Goal: Use online tool/utility: Utilize a website feature to perform a specific function

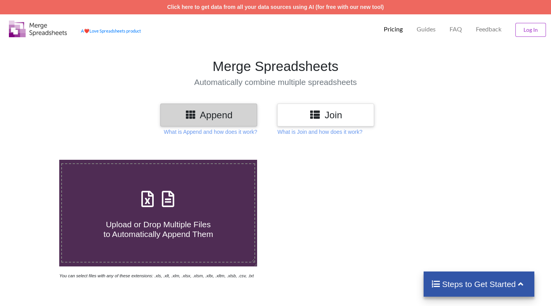
click at [153, 209] on div "Upload or Drop Multiple Files to Automatically Append Them" at bounding box center [158, 213] width 192 height 52
click at [37, 160] on input "Upload or Drop Multiple Files to Automatically Append Them" at bounding box center [37, 160] width 0 height 0
type input "C:\fakepath\11PV_RTU_OPCIT2502115878482.xls"
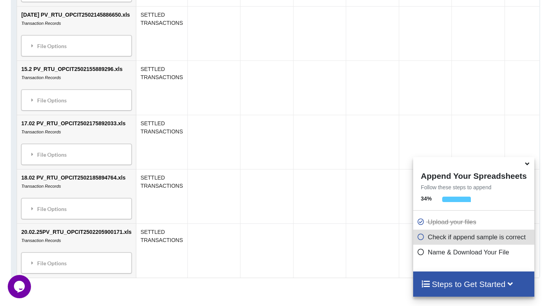
scroll to position [609, 0]
click at [527, 164] on icon at bounding box center [527, 162] width 8 height 7
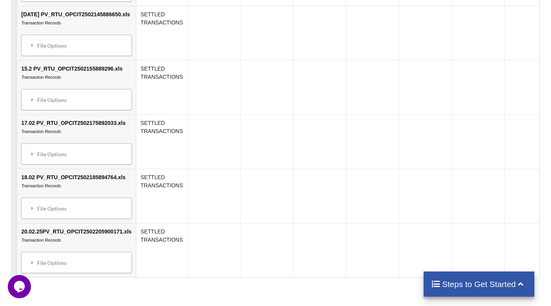
click at [505, 285] on h4 "Steps to Get Started" at bounding box center [479, 284] width 96 height 10
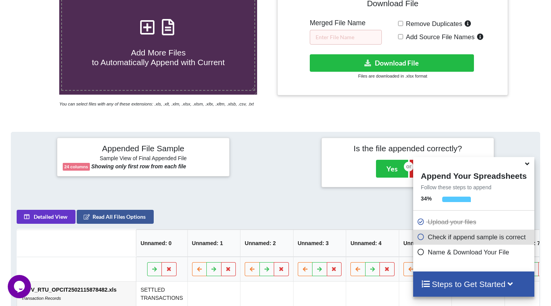
scroll to position [155, 0]
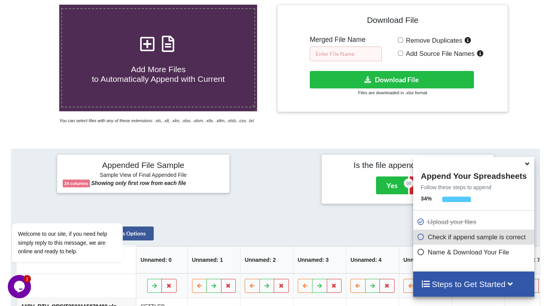
click at [350, 55] on input "text" at bounding box center [346, 53] width 72 height 15
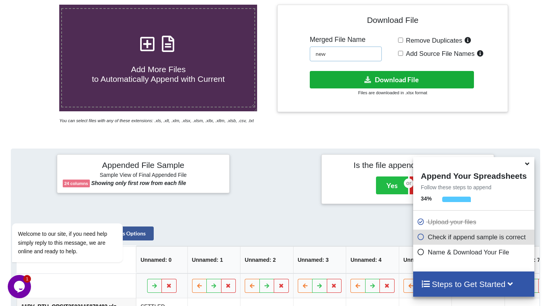
type input "new"
click at [397, 81] on button "Download File" at bounding box center [392, 79] width 164 height 17
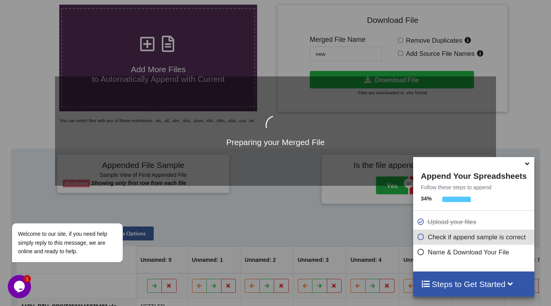
click at [527, 164] on icon at bounding box center [527, 162] width 8 height 7
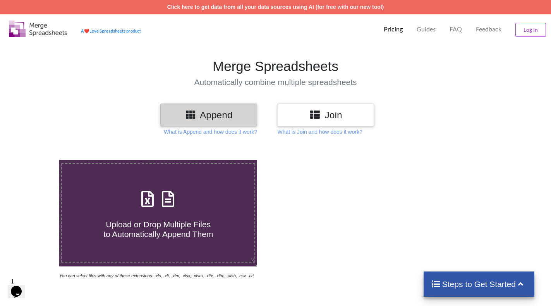
click at [152, 201] on icon at bounding box center [147, 195] width 19 height 16
click at [37, 160] on input "Upload or Drop Multiple Files to Automatically Append Them" at bounding box center [37, 160] width 0 height 0
type input "C:\fakepath\2.12V_RTU_OPCIT2412025716744.xls"
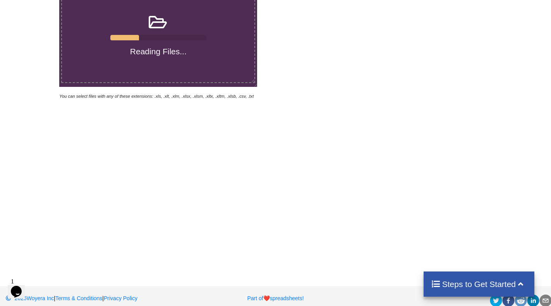
scroll to position [188, 0]
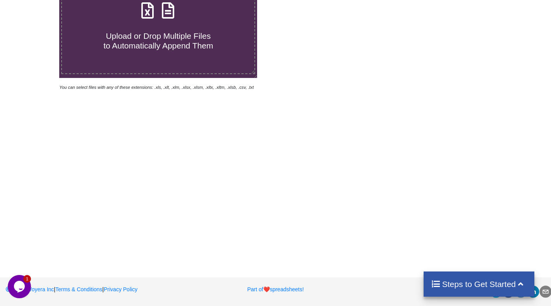
drag, startPoint x: 456, startPoint y: 2, endPoint x: 431, endPoint y: 36, distance: 41.9
click at [431, 36] on div at bounding box center [392, 31] width 234 height 120
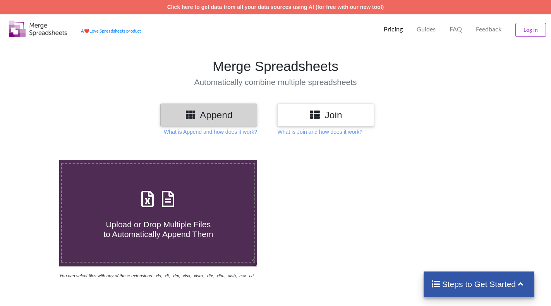
click at [155, 205] on span at bounding box center [158, 199] width 41 height 18
click at [37, 160] on input "Upload or Drop Multiple Files to Automatically Append Them" at bounding box center [37, 160] width 0 height 0
type input "C:\fakepath\2.12V_RTU_OPCIT2412025716744.xls"
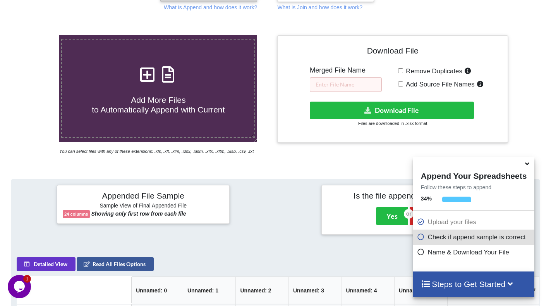
scroll to position [109, 0]
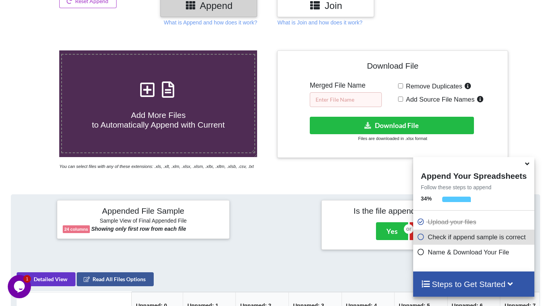
click at [345, 100] on input "text" at bounding box center [346, 99] width 72 height 15
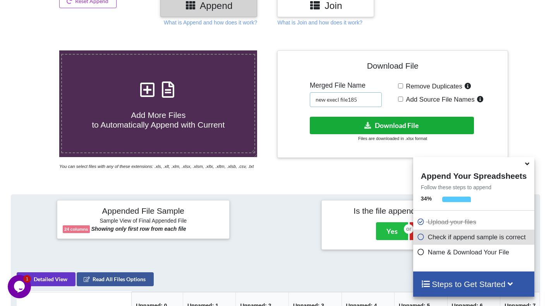
type input "new execl file185"
click at [376, 120] on button "Download File" at bounding box center [392, 125] width 164 height 17
